Goal: Task Accomplishment & Management: Use online tool/utility

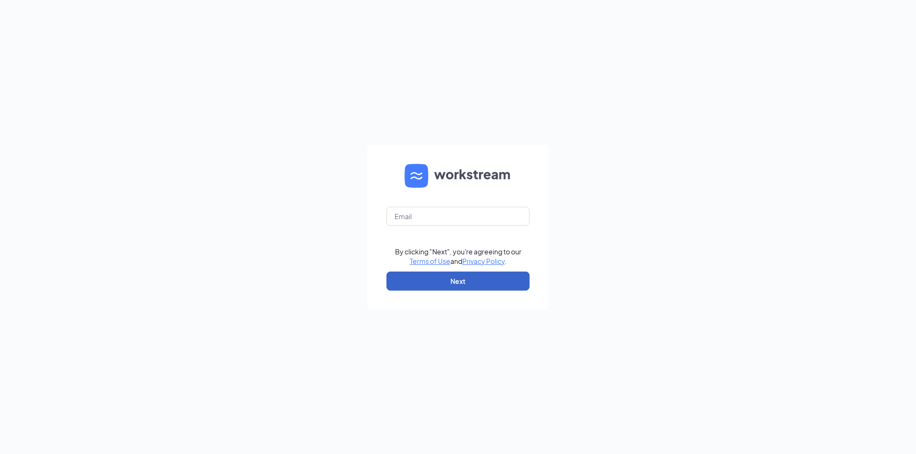
click at [414, 279] on button "Next" at bounding box center [457, 281] width 143 height 19
drag, startPoint x: 420, startPoint y: 220, endPoint x: 416, endPoint y: 225, distance: 6.5
click at [420, 220] on input "text" at bounding box center [457, 216] width 143 height 19
type input "[EMAIL_ADDRESS][DOMAIN_NAME]"
click at [442, 283] on button "Next" at bounding box center [457, 281] width 143 height 19
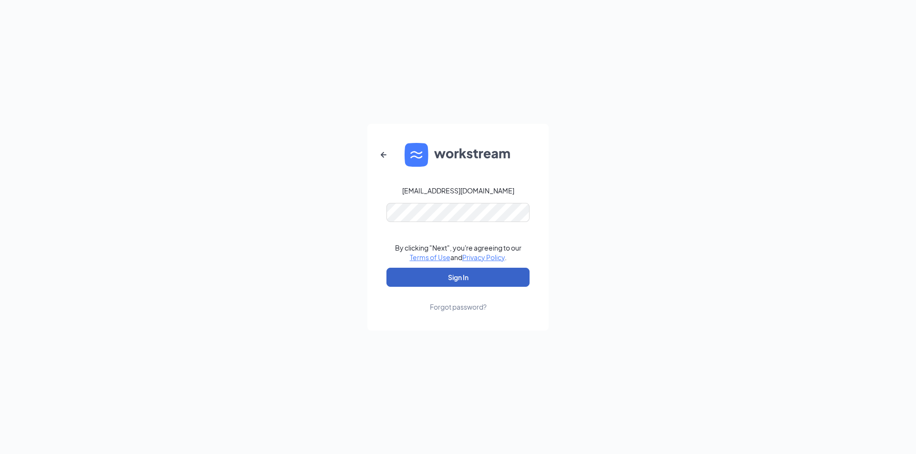
click at [462, 279] on button "Sign In" at bounding box center [457, 277] width 143 height 19
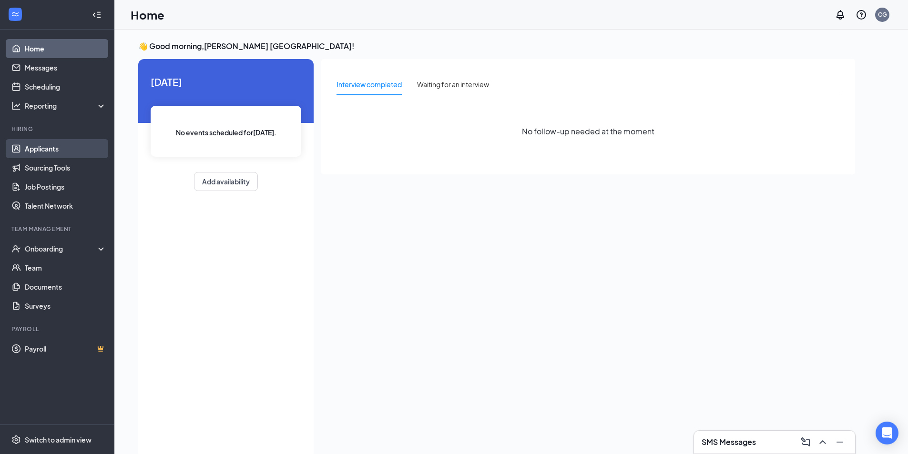
click at [32, 146] on link "Applicants" at bounding box center [66, 148] width 82 height 19
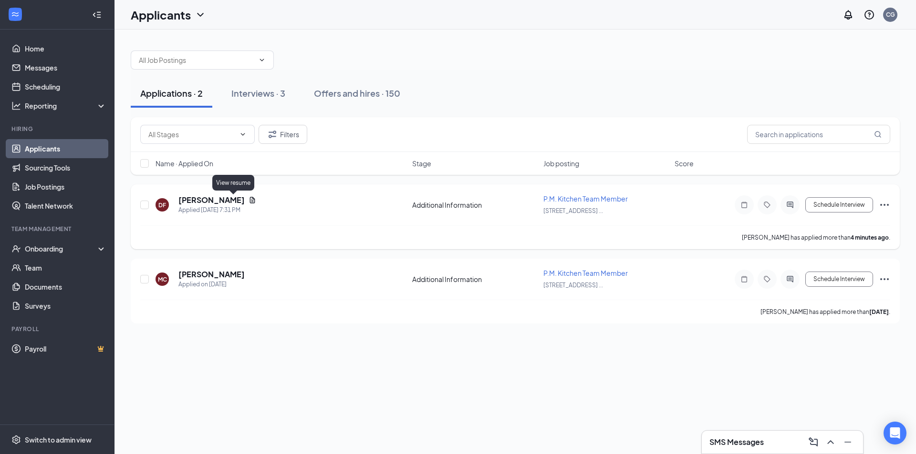
click at [248, 198] on icon "Document" at bounding box center [252, 200] width 8 height 8
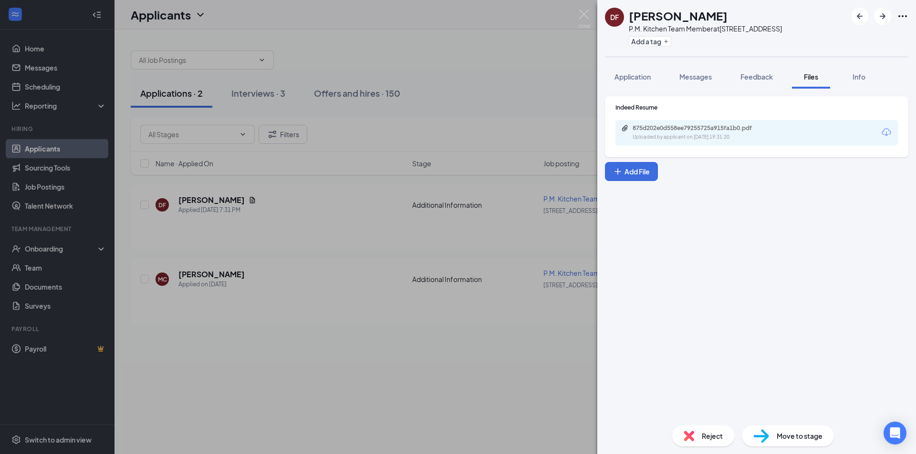
click at [778, 130] on div "875d202e0d558ee79255725a915fa1b0.pdf Uploaded by applicant on [DATE] 19:31:20" at bounding box center [756, 132] width 282 height 25
click at [687, 135] on div "Uploaded by applicant on [DATE] 19:31:20" at bounding box center [703, 138] width 143 height 8
click at [584, 13] on img at bounding box center [584, 19] width 12 height 19
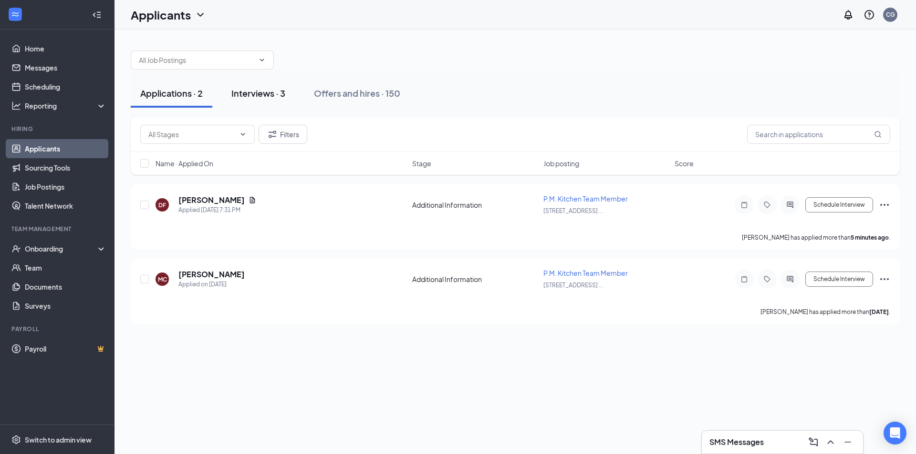
click at [270, 92] on div "Interviews · 3" at bounding box center [258, 93] width 54 height 12
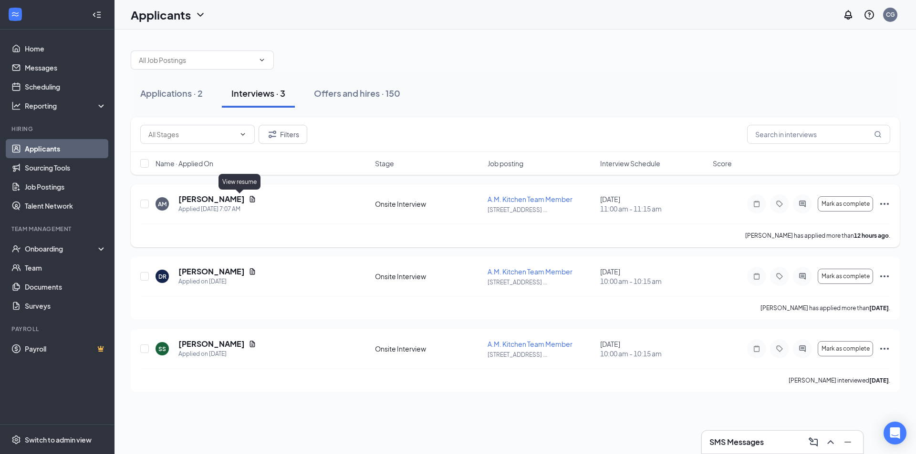
click at [250, 200] on icon "Document" at bounding box center [252, 199] width 5 height 6
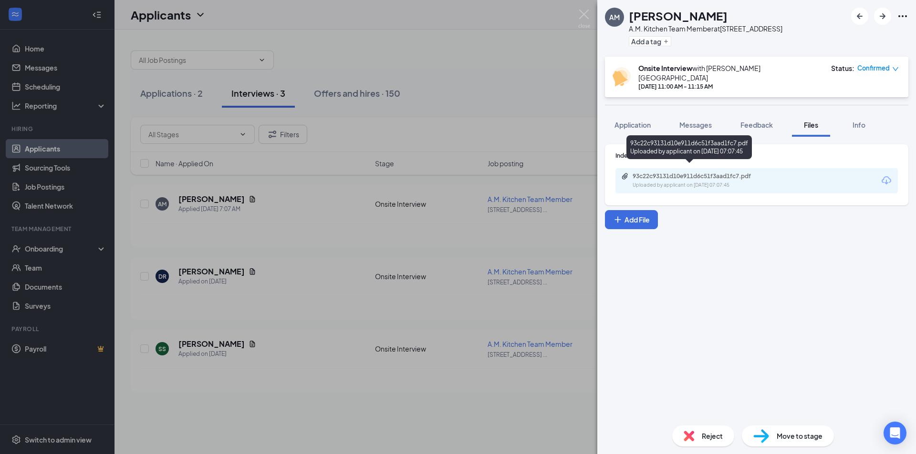
click at [716, 182] on div "Uploaded by applicant on [DATE] 07:07:45" at bounding box center [703, 186] width 143 height 8
